Goal: Navigation & Orientation: Find specific page/section

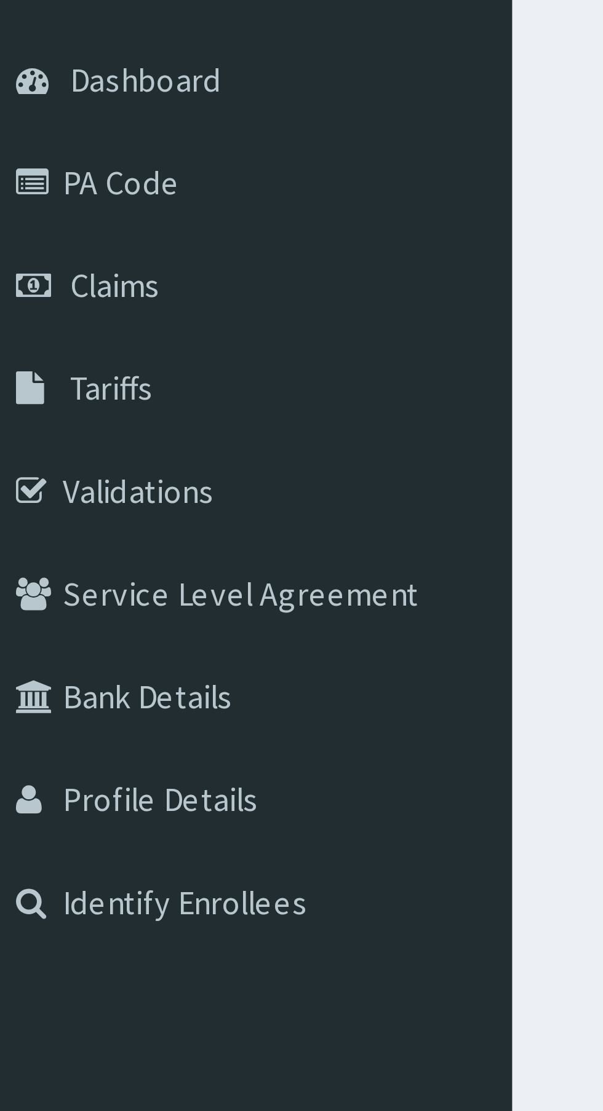
click at [39, 218] on span "Tariffs" at bounding box center [36, 215] width 22 height 11
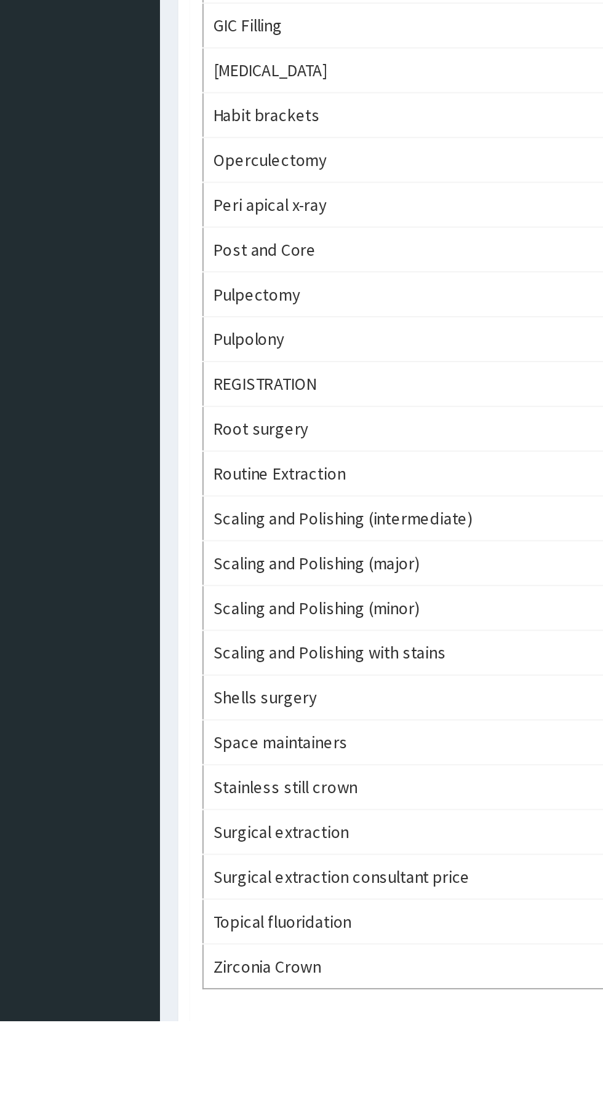
scroll to position [60, 0]
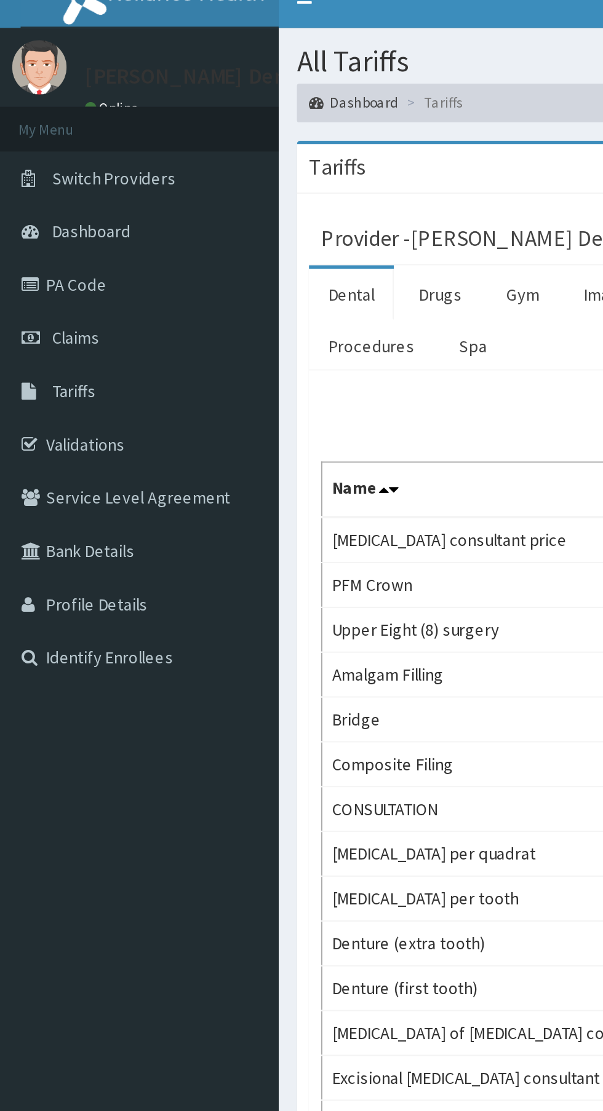
scroll to position [0, 0]
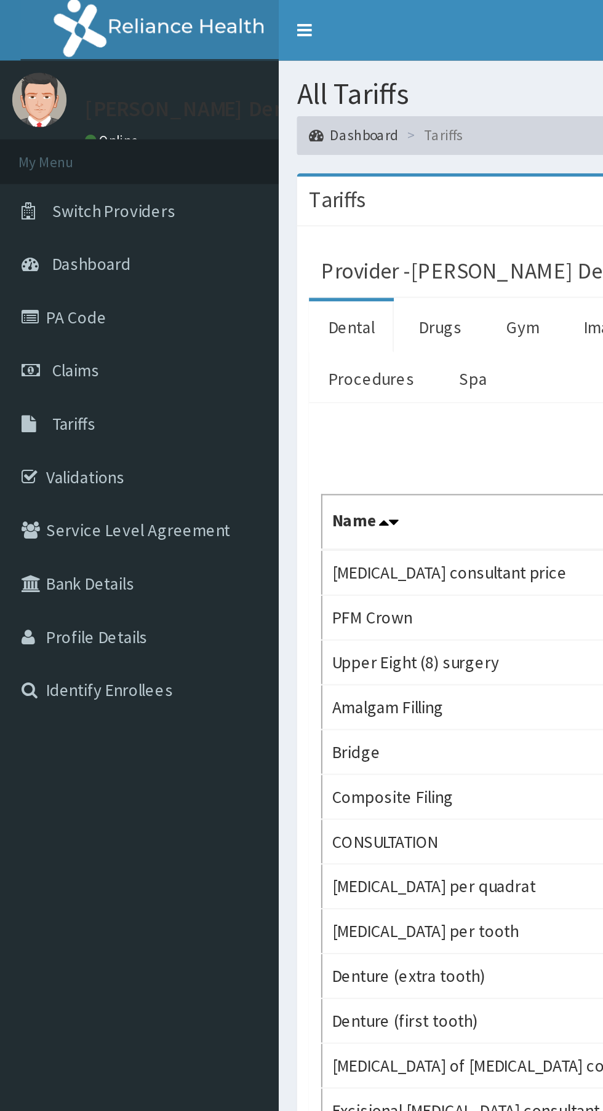
click at [81, 121] on link "Dashboard" at bounding box center [70, 134] width 141 height 27
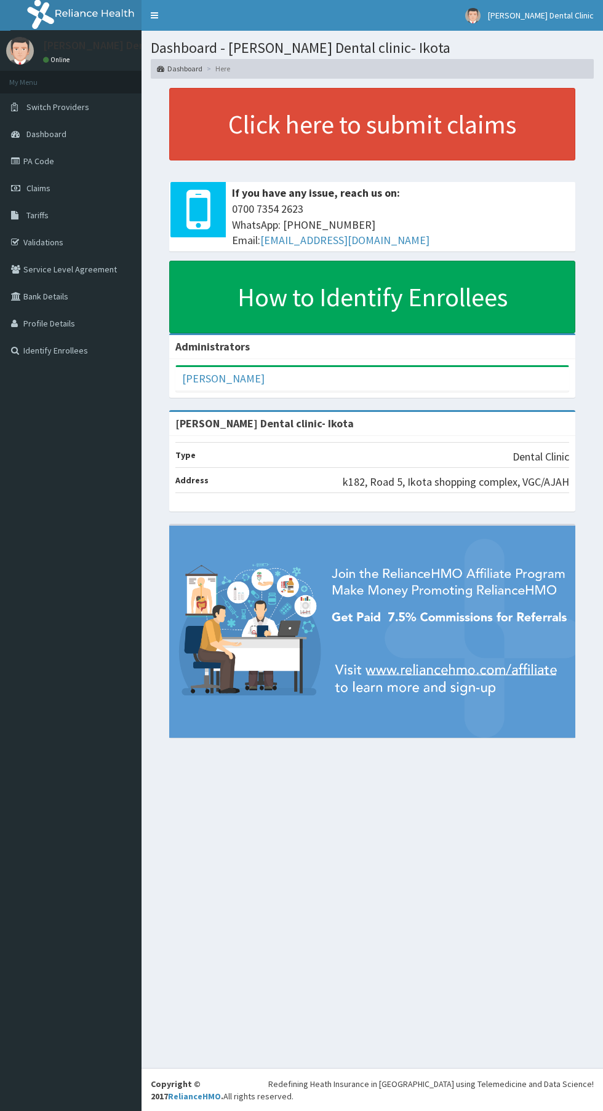
click at [89, 123] on link "Dashboard" at bounding box center [70, 134] width 141 height 27
